Goal: Task Accomplishment & Management: Manage account settings

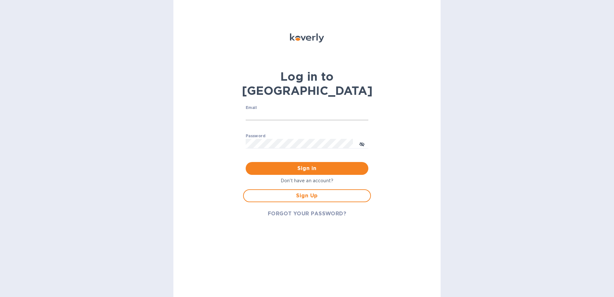
click at [320, 110] on input "Email" at bounding box center [307, 115] width 123 height 10
type input "[EMAIL_ADDRESS][DOMAIN_NAME]"
click at [246, 162] on button "Sign in" at bounding box center [307, 168] width 123 height 13
